Goal: Information Seeking & Learning: Learn about a topic

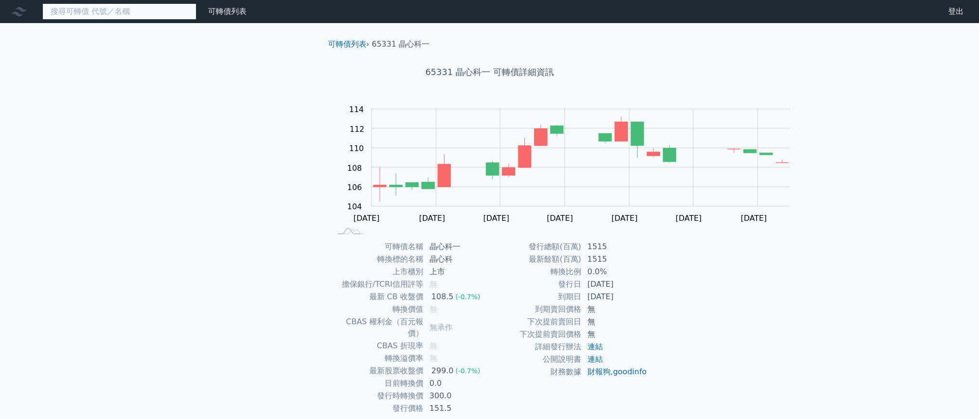
click at [195, 20] on input at bounding box center [119, 11] width 154 height 16
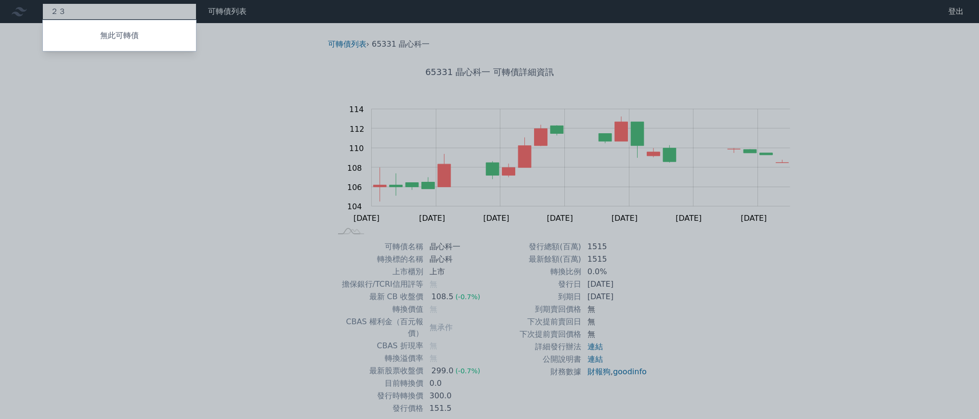
type input "２"
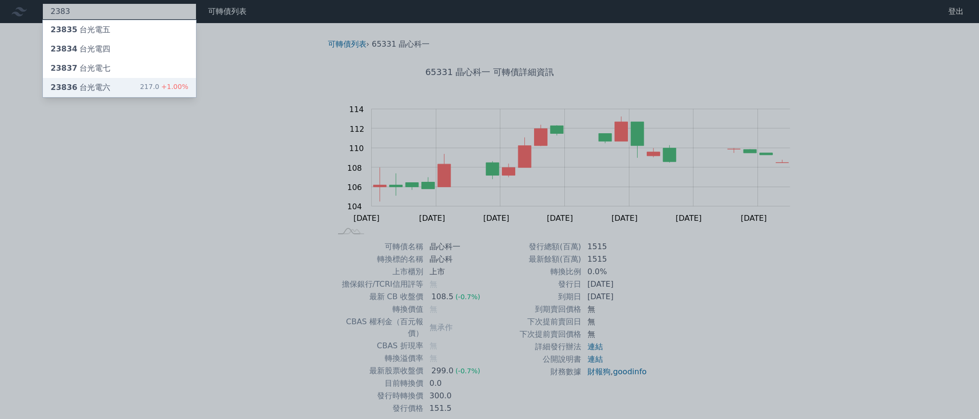
type input "2383"
click at [196, 97] on div "23836 台光電六 217.0 +1.00%" at bounding box center [119, 87] width 153 height 19
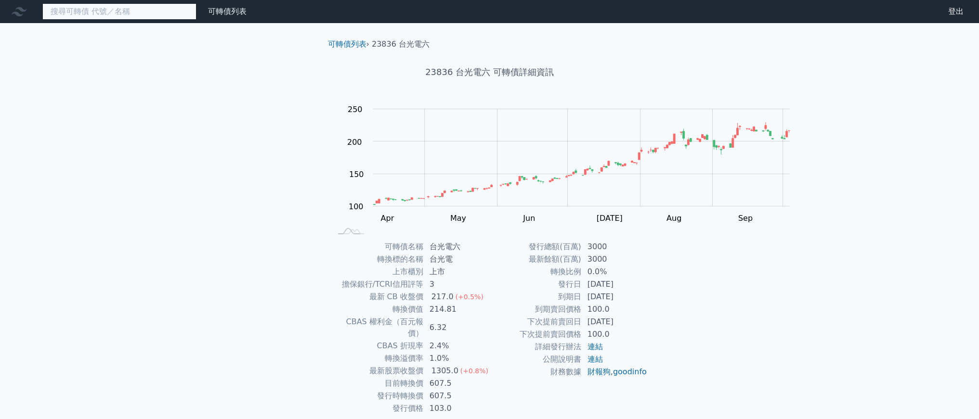
click at [193, 20] on input at bounding box center [119, 11] width 154 height 16
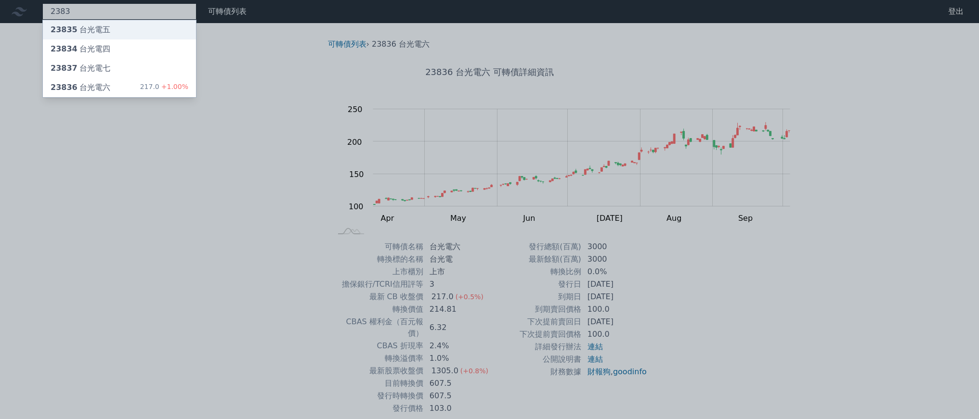
type input "2383"
click at [196, 39] on div "23835 台光電五" at bounding box center [119, 29] width 153 height 19
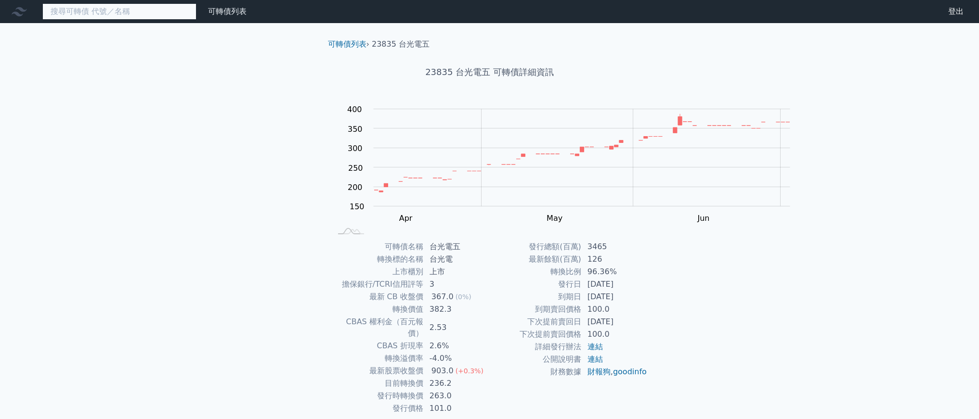
click at [196, 20] on input at bounding box center [119, 11] width 154 height 16
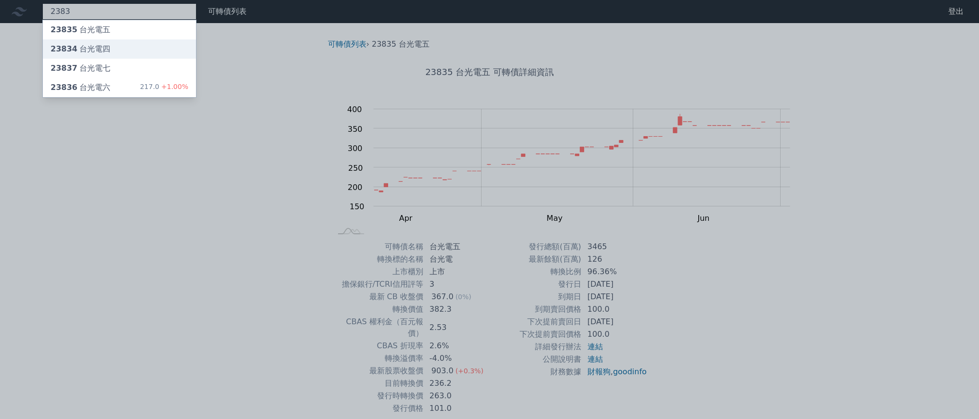
type input "2383"
click at [196, 59] on div "23834 台光電四" at bounding box center [119, 48] width 153 height 19
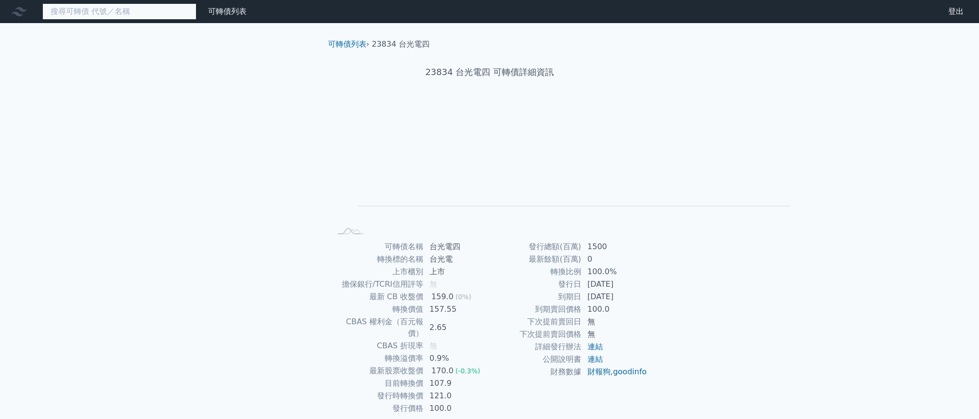
click at [196, 17] on input at bounding box center [119, 11] width 154 height 16
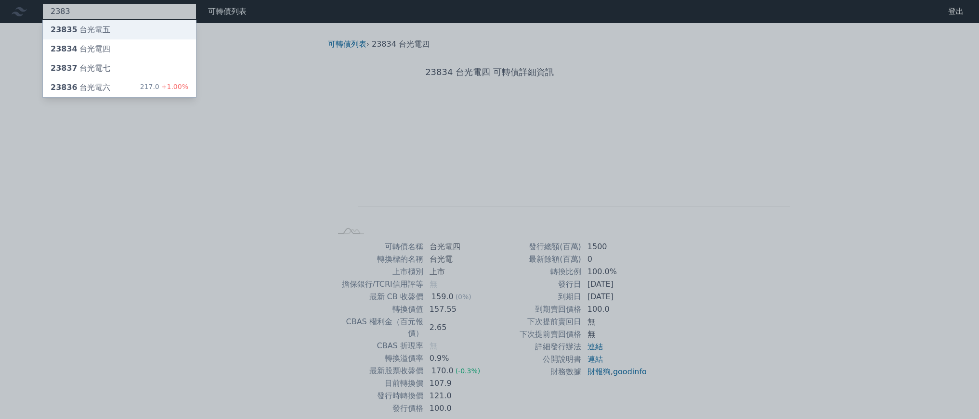
type input "2383"
click at [189, 39] on div "23835 台光電五" at bounding box center [119, 29] width 153 height 19
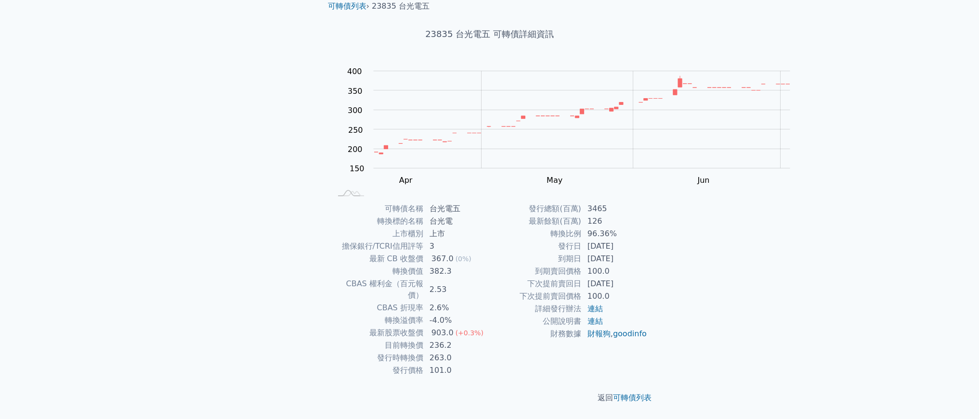
scroll to position [161, 0]
drag, startPoint x: 390, startPoint y: 335, endPoint x: 433, endPoint y: 336, distance: 43.4
click at [432, 339] on tr "目前轉換價 236.2" at bounding box center [411, 345] width 158 height 13
drag, startPoint x: 437, startPoint y: 347, endPoint x: 391, endPoint y: 341, distance: 47.1
click at [424, 352] on td "263.0" at bounding box center [457, 358] width 66 height 13
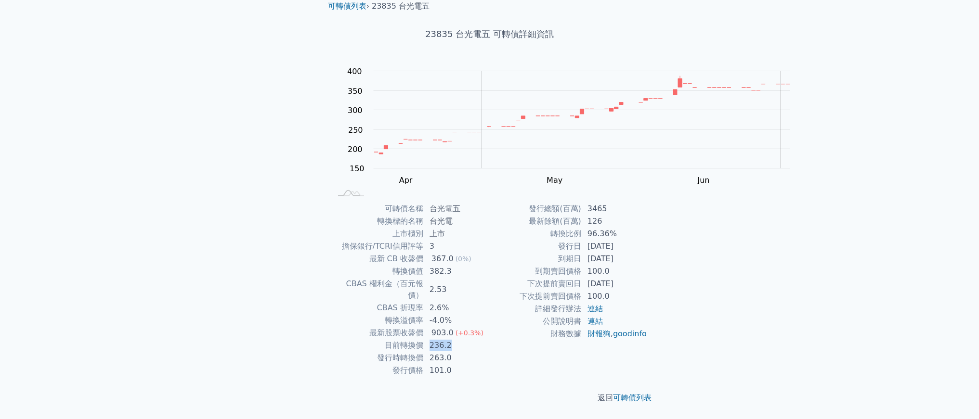
drag, startPoint x: 392, startPoint y: 332, endPoint x: 443, endPoint y: 332, distance: 51.0
click at [443, 339] on td "236.2" at bounding box center [457, 345] width 66 height 13
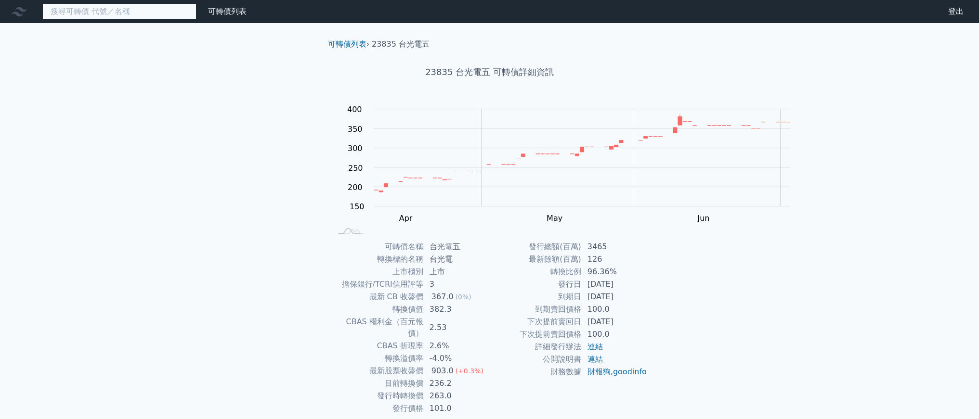
click at [119, 20] on input at bounding box center [119, 11] width 154 height 16
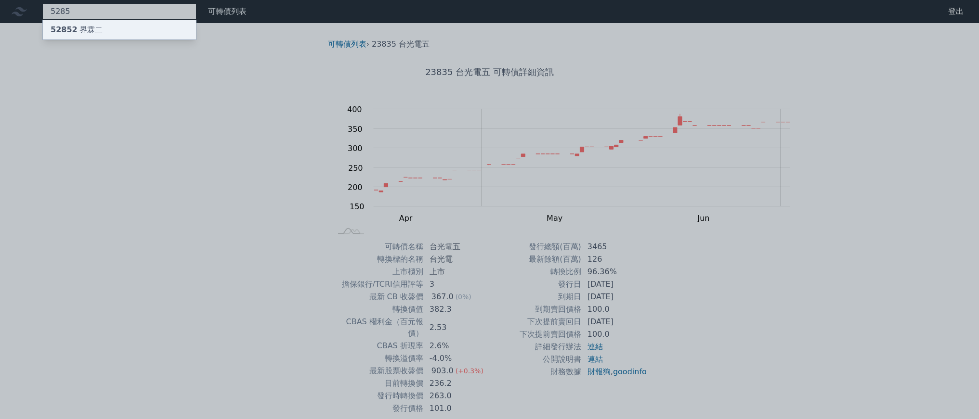
type input "5285"
click at [78, 34] on span "52852" at bounding box center [64, 29] width 27 height 9
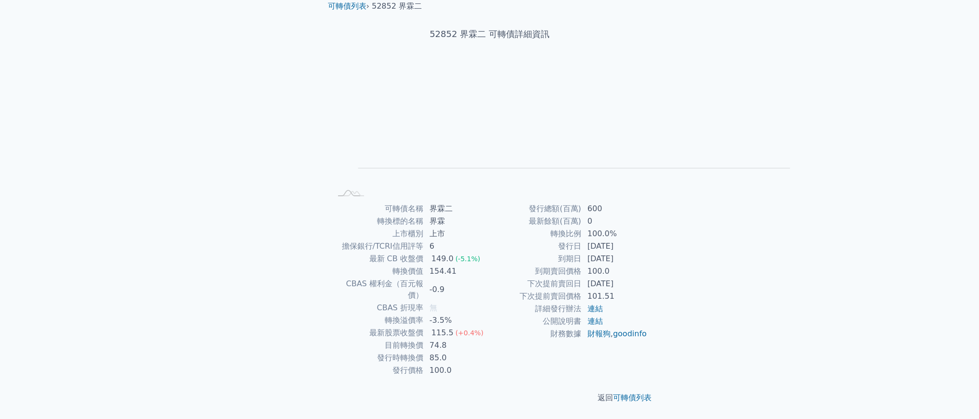
scroll to position [182, 0]
drag, startPoint x: 397, startPoint y: 275, endPoint x: 330, endPoint y: 275, distance: 66.5
click at [332, 314] on tr "轉換溢價率 -3.5%" at bounding box center [411, 320] width 158 height 13
click at [332, 314] on td "轉換溢價率" at bounding box center [378, 320] width 92 height 13
drag, startPoint x: 399, startPoint y: 261, endPoint x: 486, endPoint y: 261, distance: 86.7
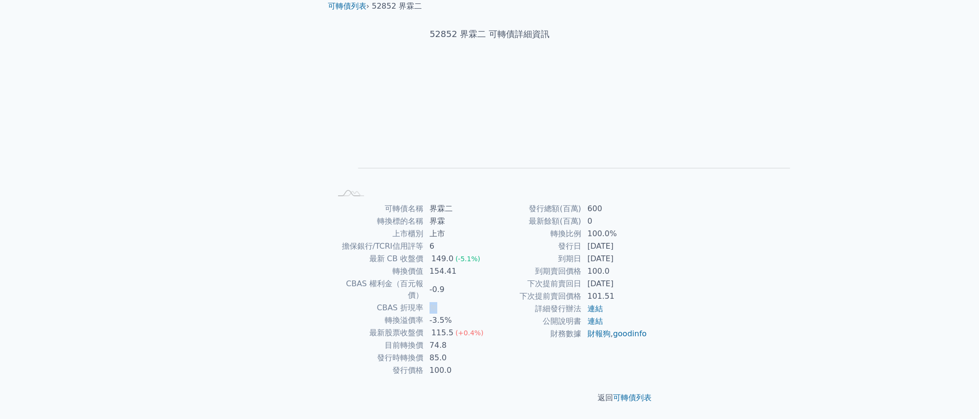
click at [478, 302] on td "無" at bounding box center [457, 308] width 66 height 13
click at [525, 290] on td "下次提前賣回價格" at bounding box center [536, 296] width 92 height 13
drag, startPoint x: 613, startPoint y: 193, endPoint x: 718, endPoint y: 193, distance: 105.0
click at [648, 253] on tr "到期日 [DATE]" at bounding box center [569, 259] width 158 height 13
click at [648, 253] on td "[DATE]" at bounding box center [615, 259] width 66 height 13
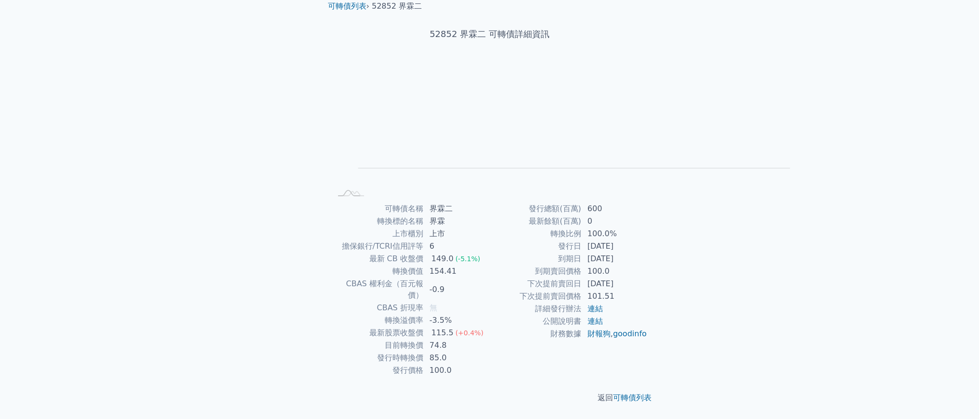
drag, startPoint x: 722, startPoint y: 193, endPoint x: 595, endPoint y: 177, distance: 128.6
click at [595, 203] on tbody "發行總額(百萬) 600 最新餘額(百萬) 0 轉換比例 100.0% 發行日 [DATE] 到期日 [DATE] 到期賣回價格 100.0 下次提前賣回日 …" at bounding box center [569, 272] width 158 height 138
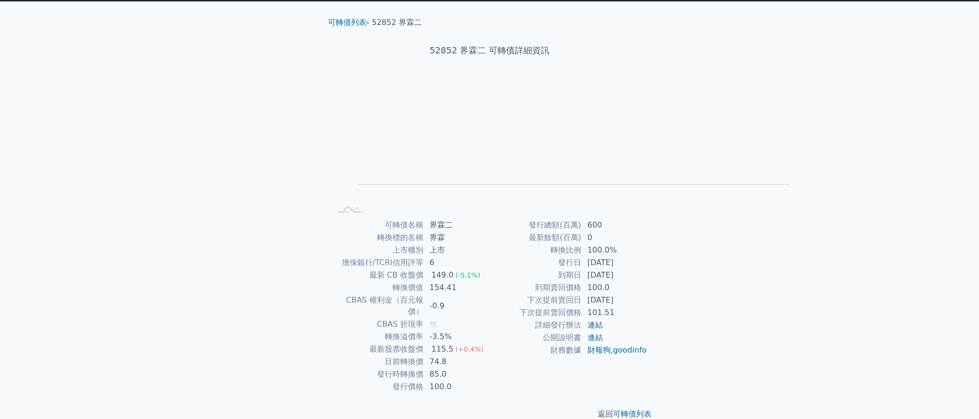
scroll to position [0, 0]
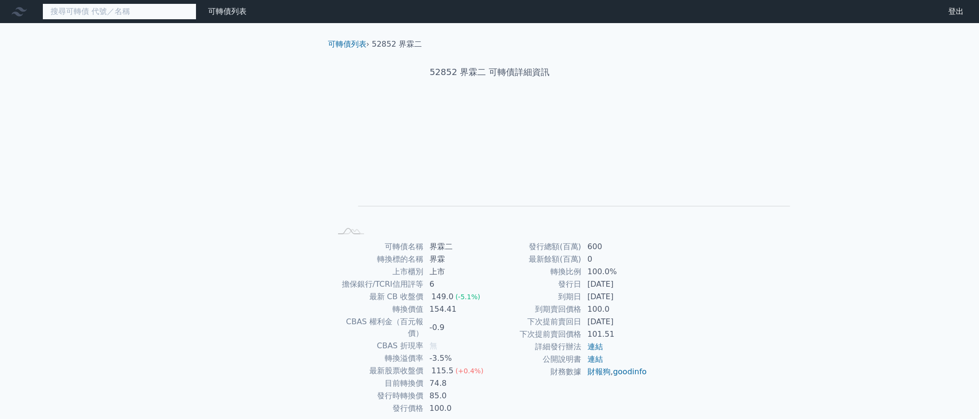
click at [137, 13] on input at bounding box center [119, 11] width 154 height 16
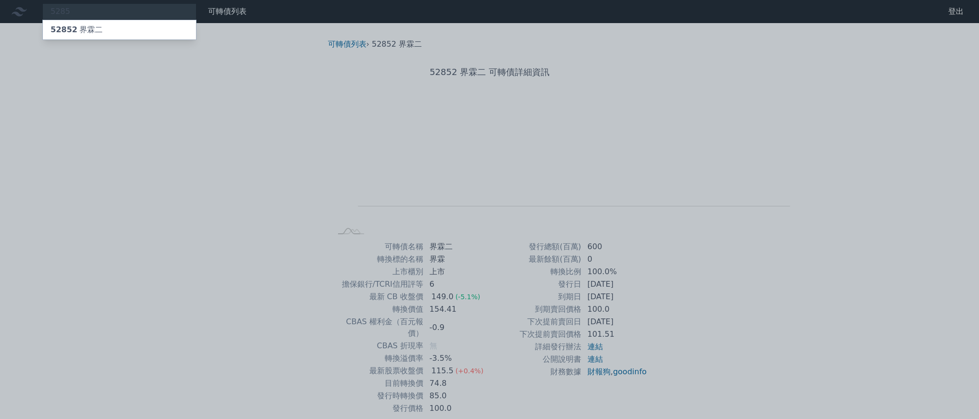
click at [537, 254] on div at bounding box center [489, 209] width 979 height 419
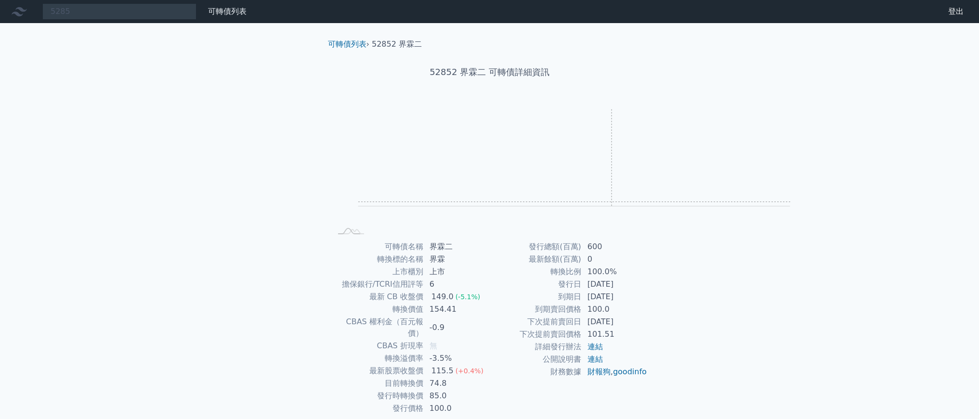
scroll to position [111, 0]
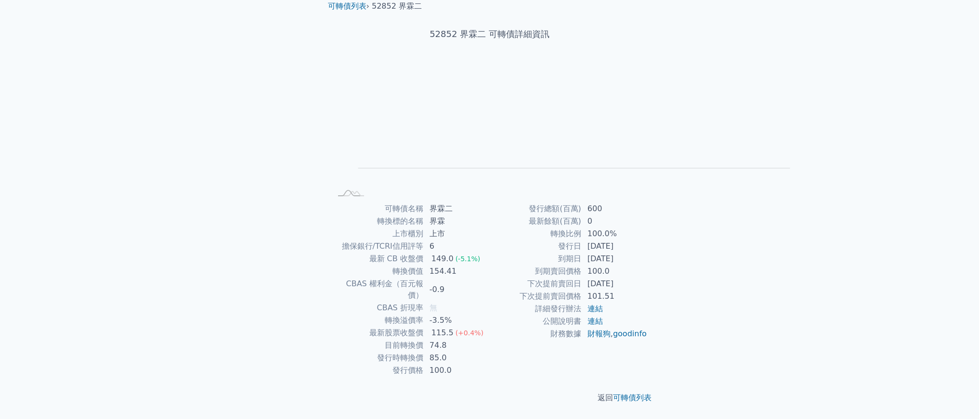
click at [335, 166] on rect at bounding box center [566, 131] width 462 height 135
click at [335, 189] on rect at bounding box center [351, 194] width 32 height 10
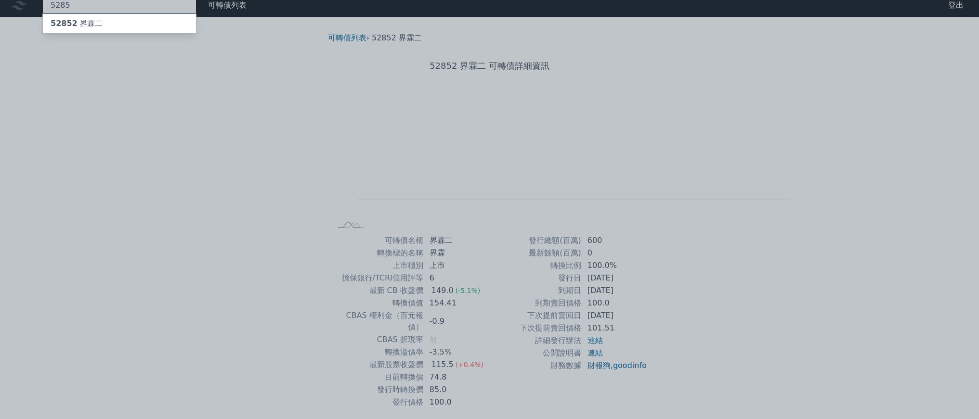
click at [104, 13] on div "5285 52852 界霖二" at bounding box center [119, 5] width 154 height 16
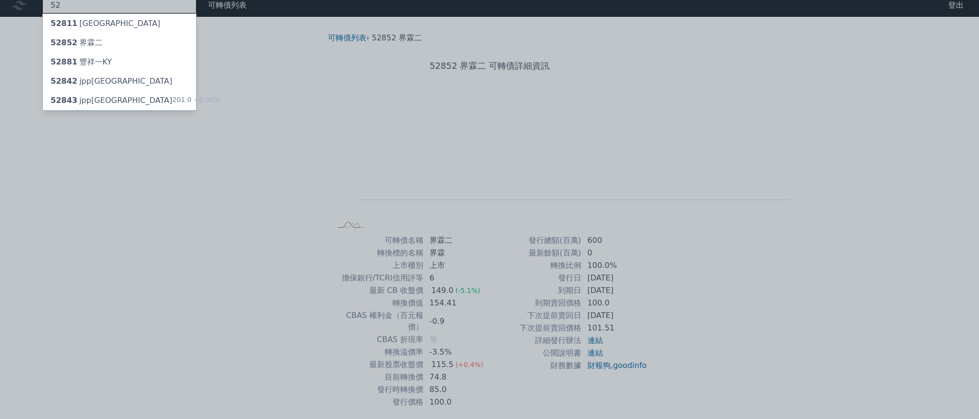
type input "5"
type input "643"
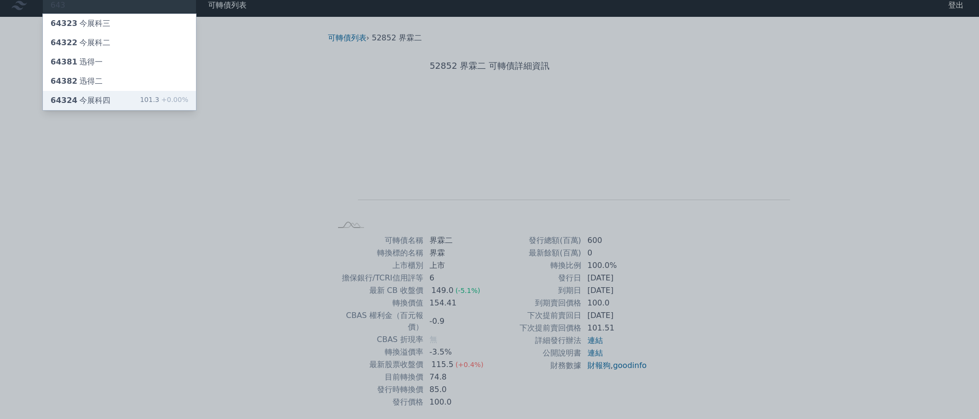
click at [190, 110] on div "64324 今展科四 101.3 +0.00%" at bounding box center [119, 100] width 153 height 19
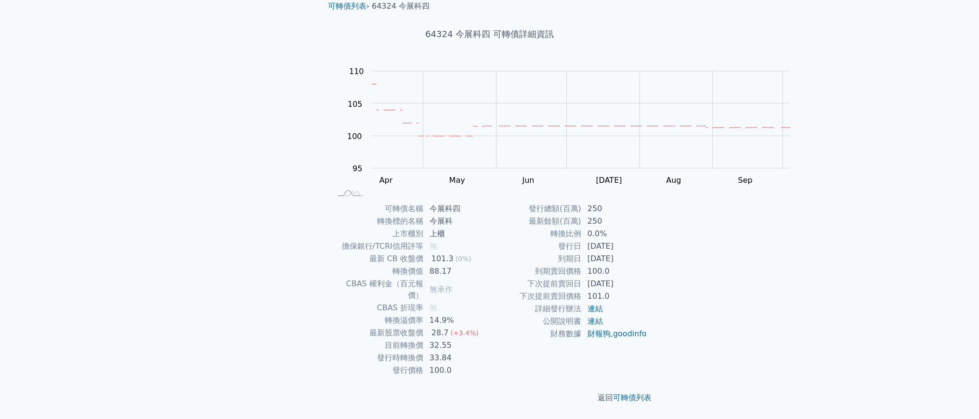
scroll to position [173, 0]
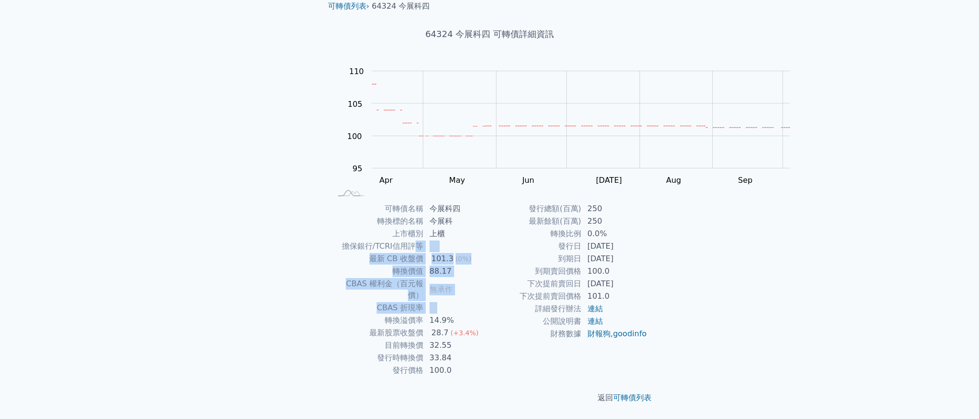
drag, startPoint x: 435, startPoint y: 254, endPoint x: 376, endPoint y: 178, distance: 96.4
click at [376, 203] on tbody "可轉債名稱 今展科四 轉換標的名稱 今展科 上市櫃別 上櫃 擔保銀行/TCRI信用評等 無 最新 CB 收盤價 101.3 (0%) 轉換價值 88.17 C…" at bounding box center [411, 290] width 158 height 174
click at [376, 240] on td "擔保銀行/TCRI信用評等" at bounding box center [378, 246] width 92 height 13
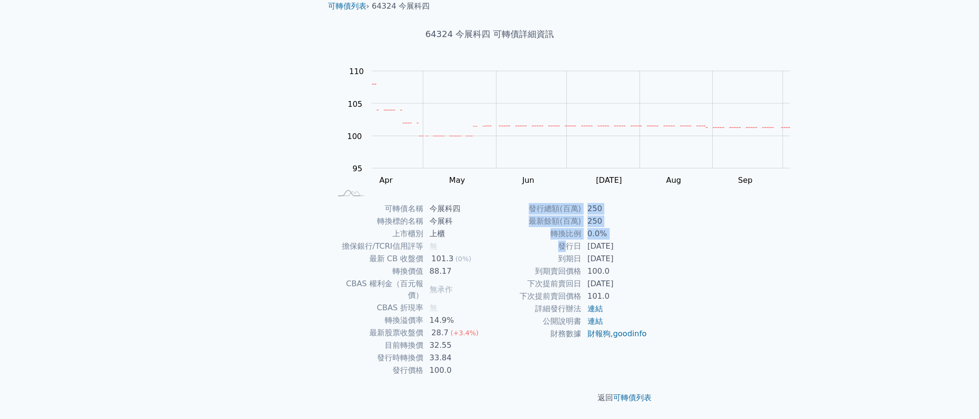
drag, startPoint x: 602, startPoint y: 187, endPoint x: 750, endPoint y: 206, distance: 149.5
click at [675, 206] on div "可轉債列表 › 64324 今展科四 64324 今展科四 可轉債詳細資訊 Zoom Out 100 94 96 98 100 115 110 105 95 …" at bounding box center [490, 202] width 370 height 434
drag, startPoint x: 730, startPoint y: 204, endPoint x: 635, endPoint y: 190, distance: 95.9
click at [636, 203] on div "可轉債名稱 今展科四 轉換標的名稱 今展科 上市櫃別 上櫃 擔保銀行/TCRI信用評等 無 最新 CB 收盤價 101.3 (0%) 轉換價值 88.17 C…" at bounding box center [489, 290] width 339 height 174
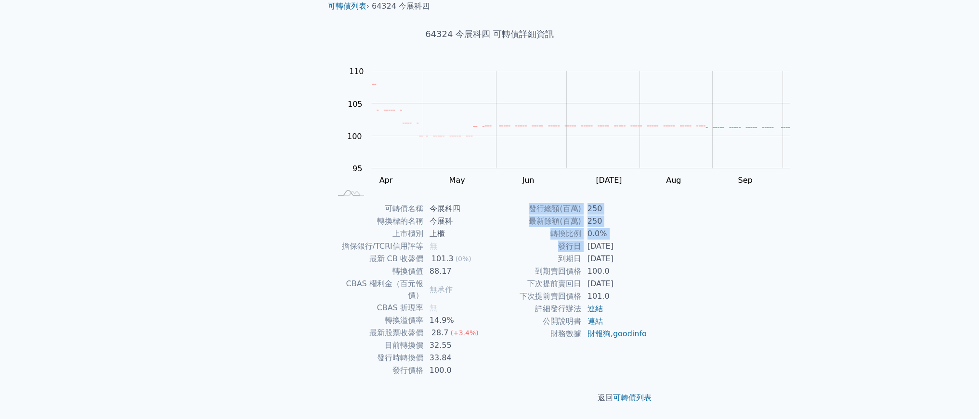
click at [635, 240] on td "[DATE]" at bounding box center [615, 246] width 66 height 13
drag, startPoint x: 429, startPoint y: 130, endPoint x: 404, endPoint y: 130, distance: 25.0
click at [424, 203] on td "今展科四" at bounding box center [457, 209] width 66 height 13
copy td "今展科"
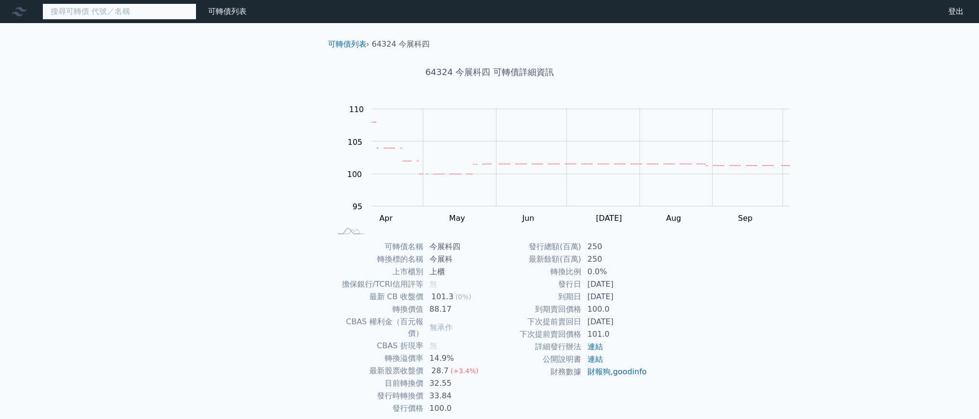
click at [196, 18] on input at bounding box center [119, 11] width 154 height 16
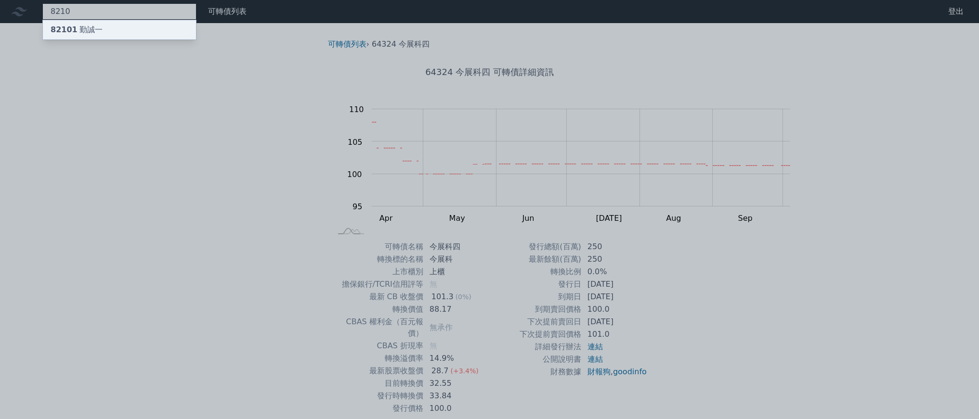
type input "8210"
click at [196, 39] on div "82101 勤誠一" at bounding box center [119, 29] width 153 height 19
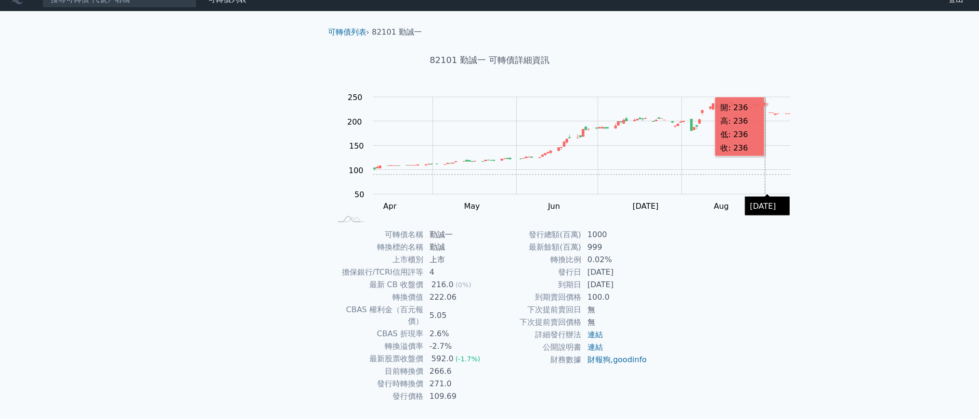
scroll to position [57, 0]
